Goal: Check status: Check status

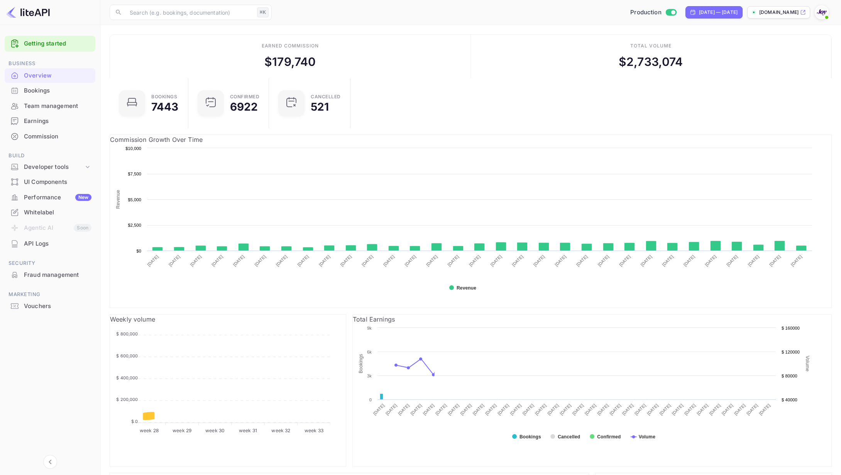
scroll to position [125, 236]
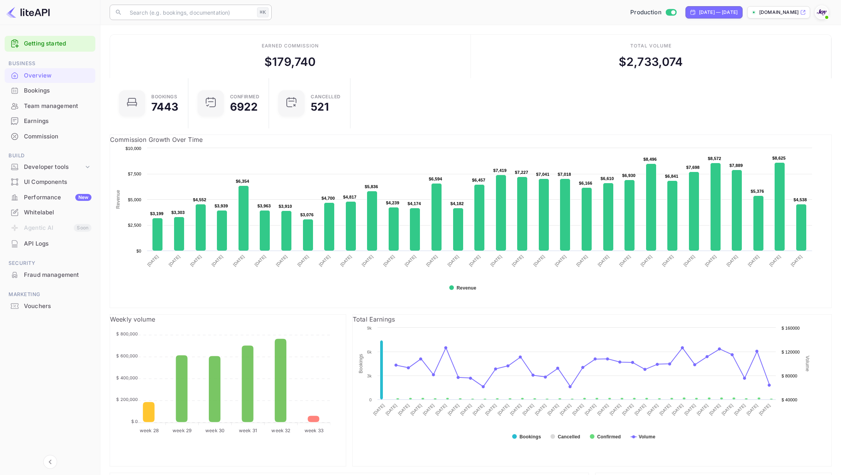
click at [205, 13] on input "text" at bounding box center [189, 12] width 129 height 15
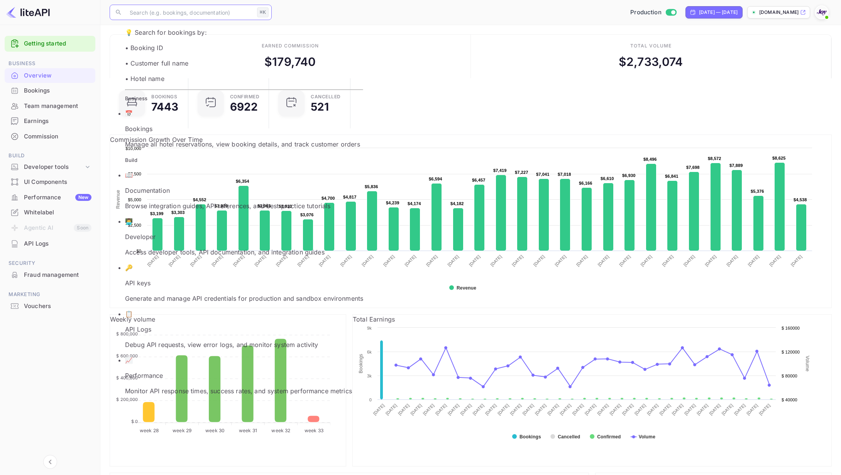
paste input "B1jLuewFK"
type input "B1jLuewFK"
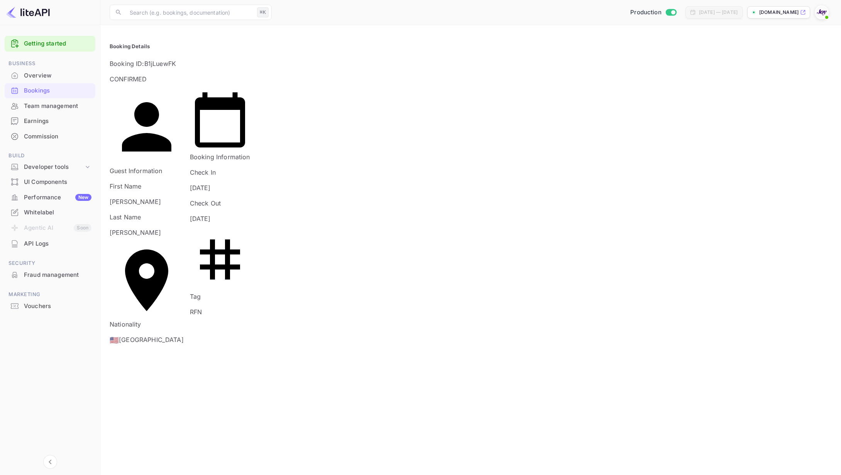
click at [38, 88] on div "Bookings" at bounding box center [58, 90] width 68 height 9
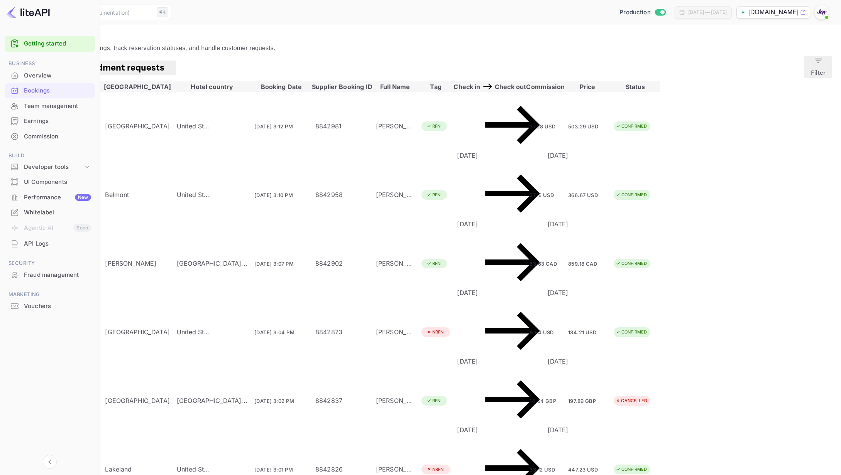
click at [825, 78] on button "Filter" at bounding box center [817, 67] width 27 height 22
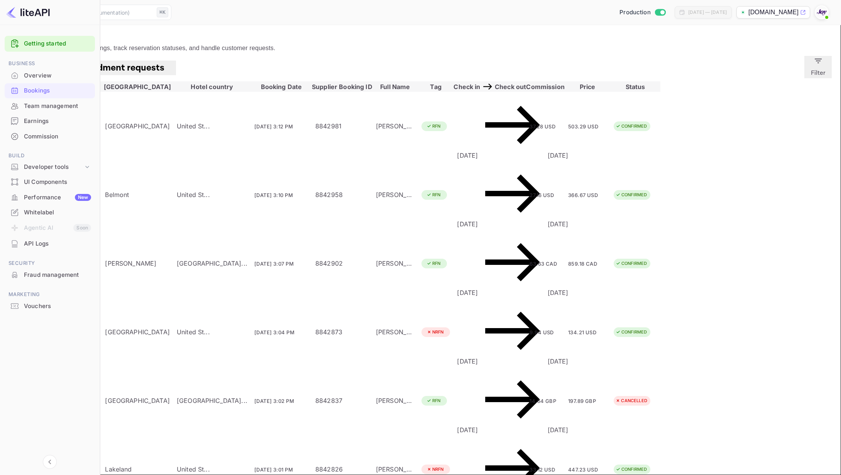
paste input "B1jLuewFK"
type input "B1jLuewFK"
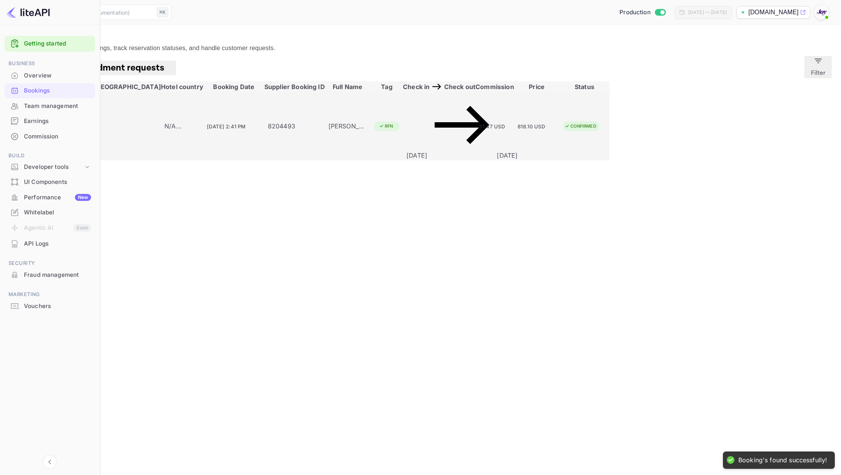
click at [321, 129] on div "8204493" at bounding box center [295, 126] width 54 height 9
